Goal: Use online tool/utility: Utilize a website feature to perform a specific function

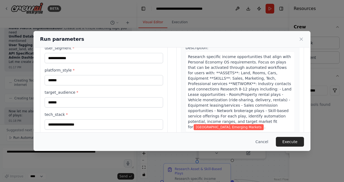
scroll to position [47, 0]
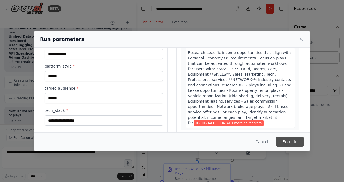
click at [295, 143] on button "Execute" at bounding box center [290, 142] width 28 height 10
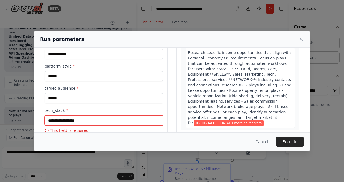
click at [102, 119] on input "tech_stack *" at bounding box center [104, 120] width 118 height 10
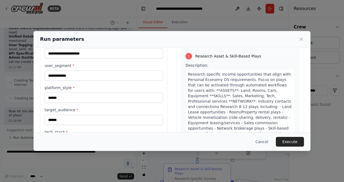
scroll to position [0, 0]
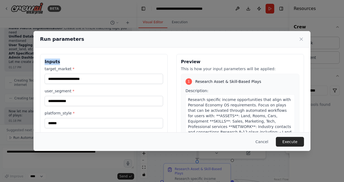
drag, startPoint x: 130, startPoint y: 41, endPoint x: 135, endPoint y: 50, distance: 10.4
click at [135, 50] on div "**********" at bounding box center [172, 91] width 277 height 120
click at [300, 37] on icon at bounding box center [301, 39] width 5 height 5
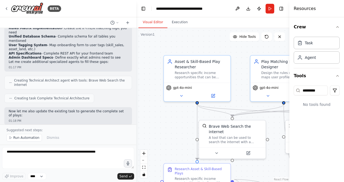
click at [137, 123] on div ".deletable-edge-delete-btn { width: 20px; height: 20px; border: 0px solid #ffff…" at bounding box center [212, 105] width 153 height 154
click at [136, 126] on div ".deletable-edge-delete-btn { width: 20px; height: 20px; border: 0px solid #ffff…" at bounding box center [212, 105] width 153 height 154
click at [136, 124] on div "BETA Objectives The Personal Economy OS is an AI-powered platform that doesn’t …" at bounding box center [172, 91] width 344 height 182
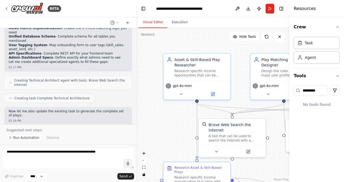
click at [134, 122] on div at bounding box center [135, 91] width 2 height 182
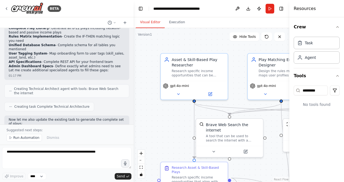
scroll to position [2121, 0]
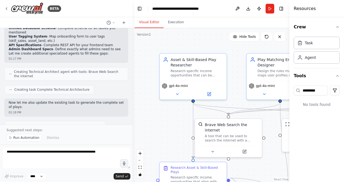
drag, startPoint x: 134, startPoint y: 122, endPoint x: 133, endPoint y: 32, distance: 89.8
click at [133, 32] on div "BETA Objectives The Personal Economy OS is an AI-powered platform that doesn’t …" at bounding box center [172, 91] width 344 height 182
click at [133, 32] on div ".deletable-edge-delete-btn { width: 20px; height: 20px; border: 0px solid #ffff…" at bounding box center [211, 105] width 157 height 154
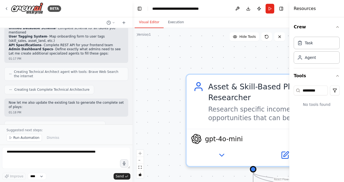
click at [109, 162] on h2 "🚀 Key Enhancements Made" at bounding box center [66, 164] width 115 height 4
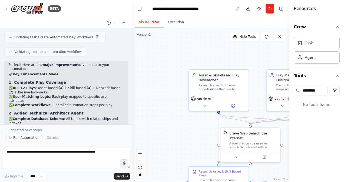
scroll to position [2226, 0]
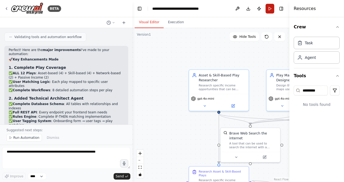
click at [266, 5] on button "Run" at bounding box center [270, 9] width 9 height 10
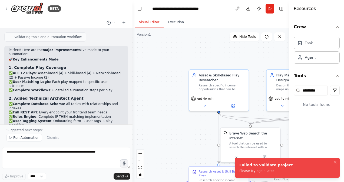
click at [275, 167] on div "Failed to validate project" at bounding box center [266, 165] width 54 height 5
click at [238, 169] on li "Failed to validate project Please try again later" at bounding box center [287, 168] width 105 height 20
